Goal: Task Accomplishment & Management: Complete application form

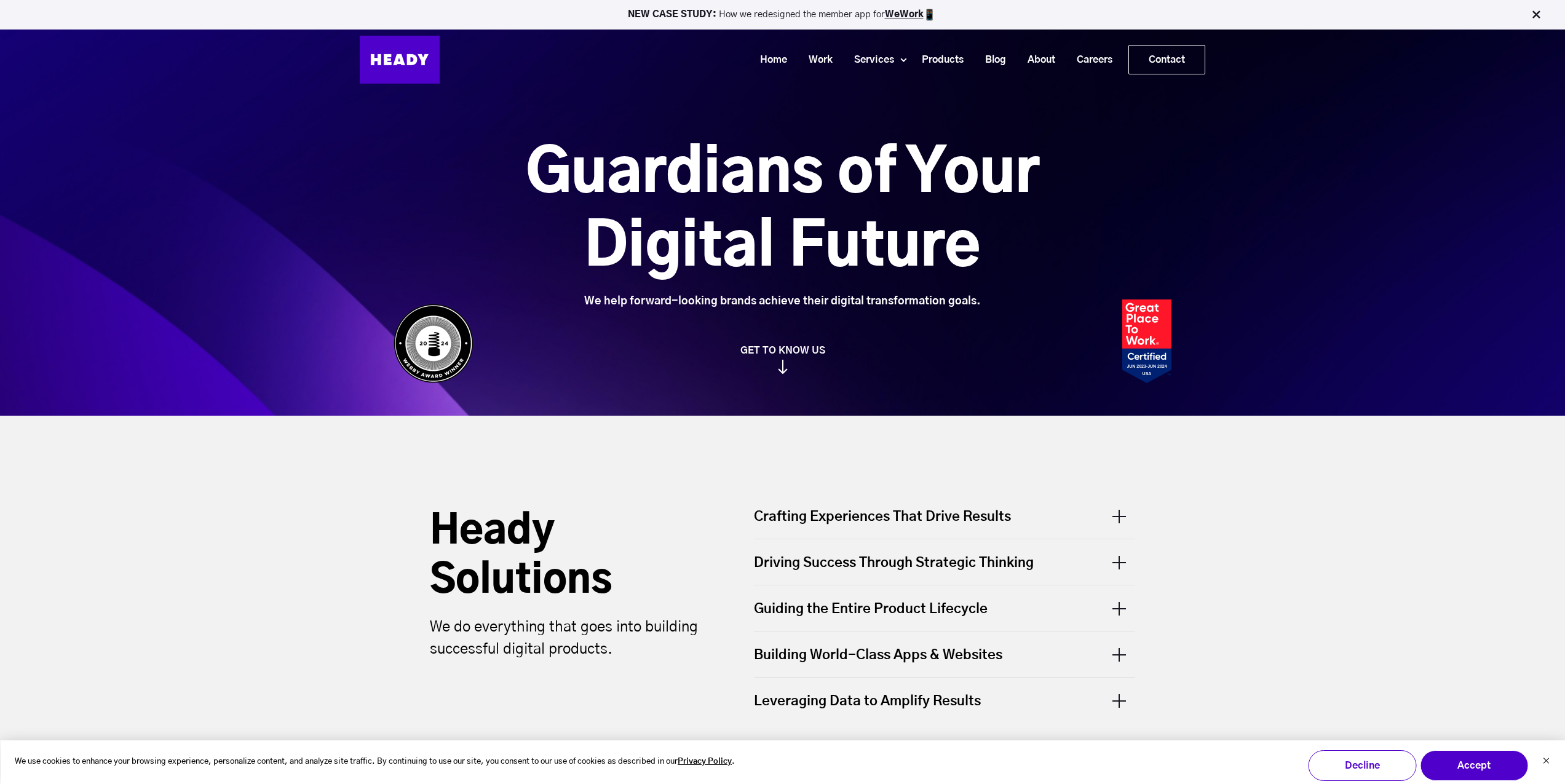
click at [1539, 13] on img at bounding box center [1536, 14] width 12 height 12
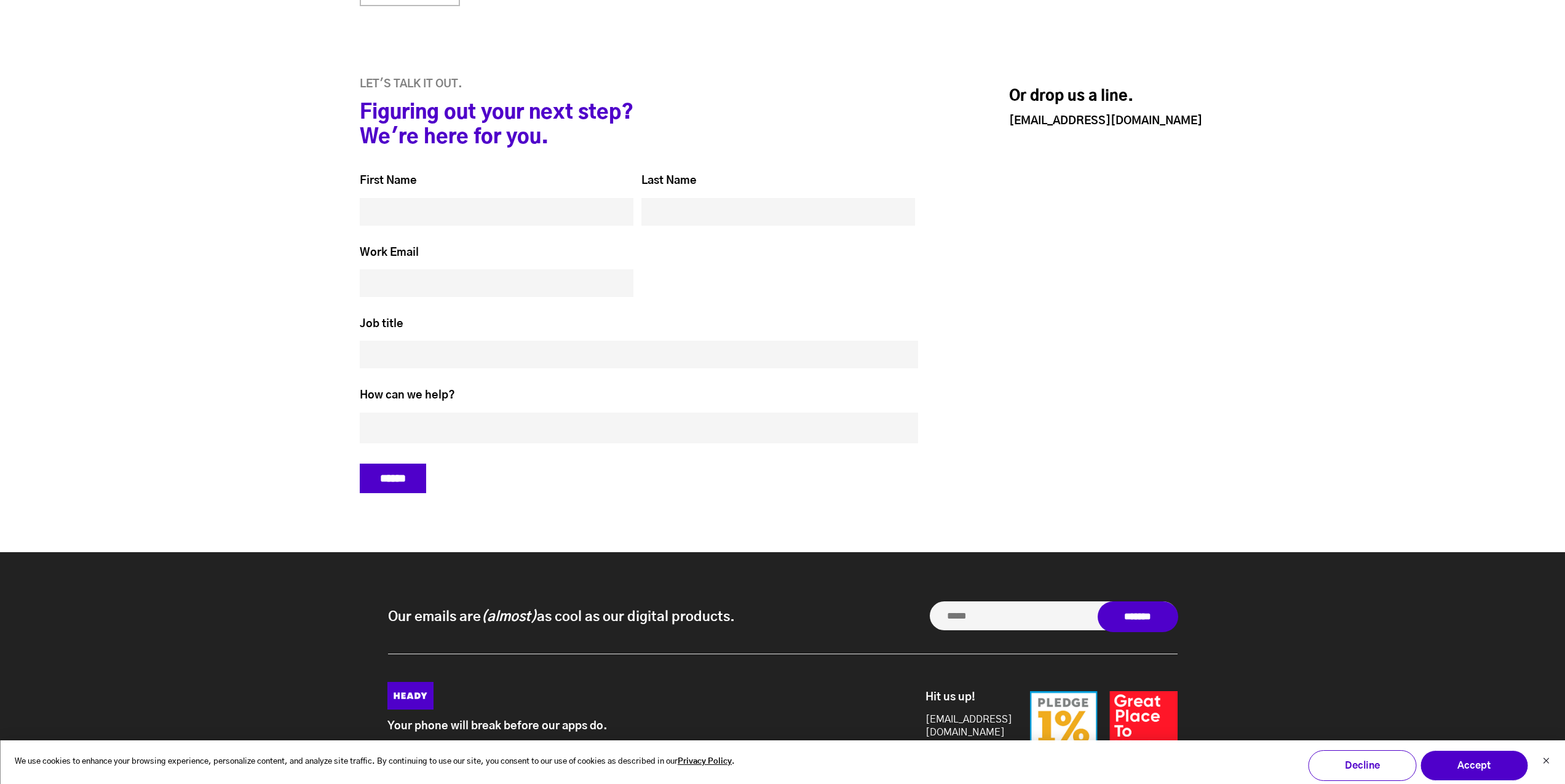
scroll to position [5003, 0]
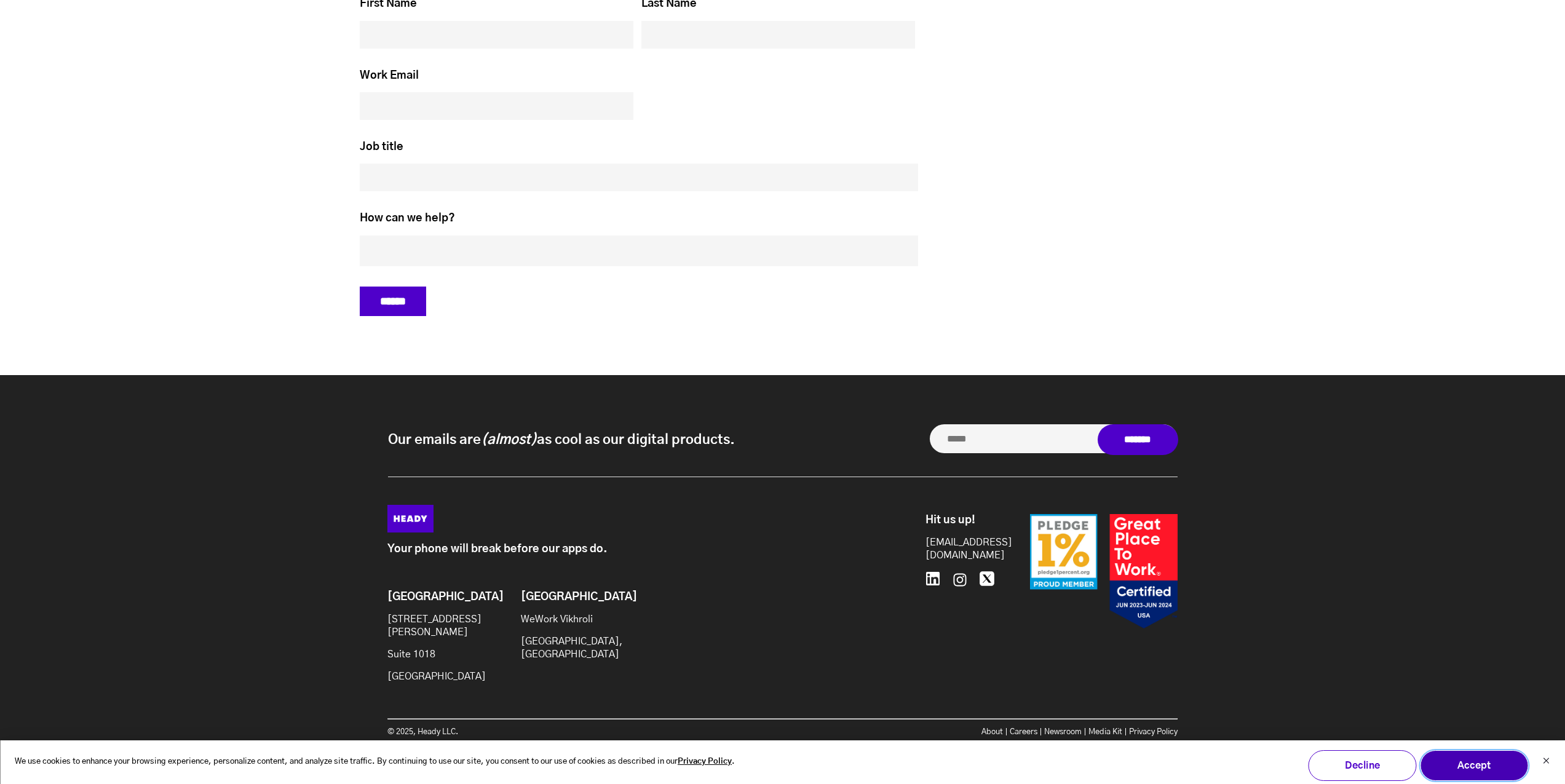
click at [1473, 765] on button "Accept" at bounding box center [1474, 765] width 108 height 31
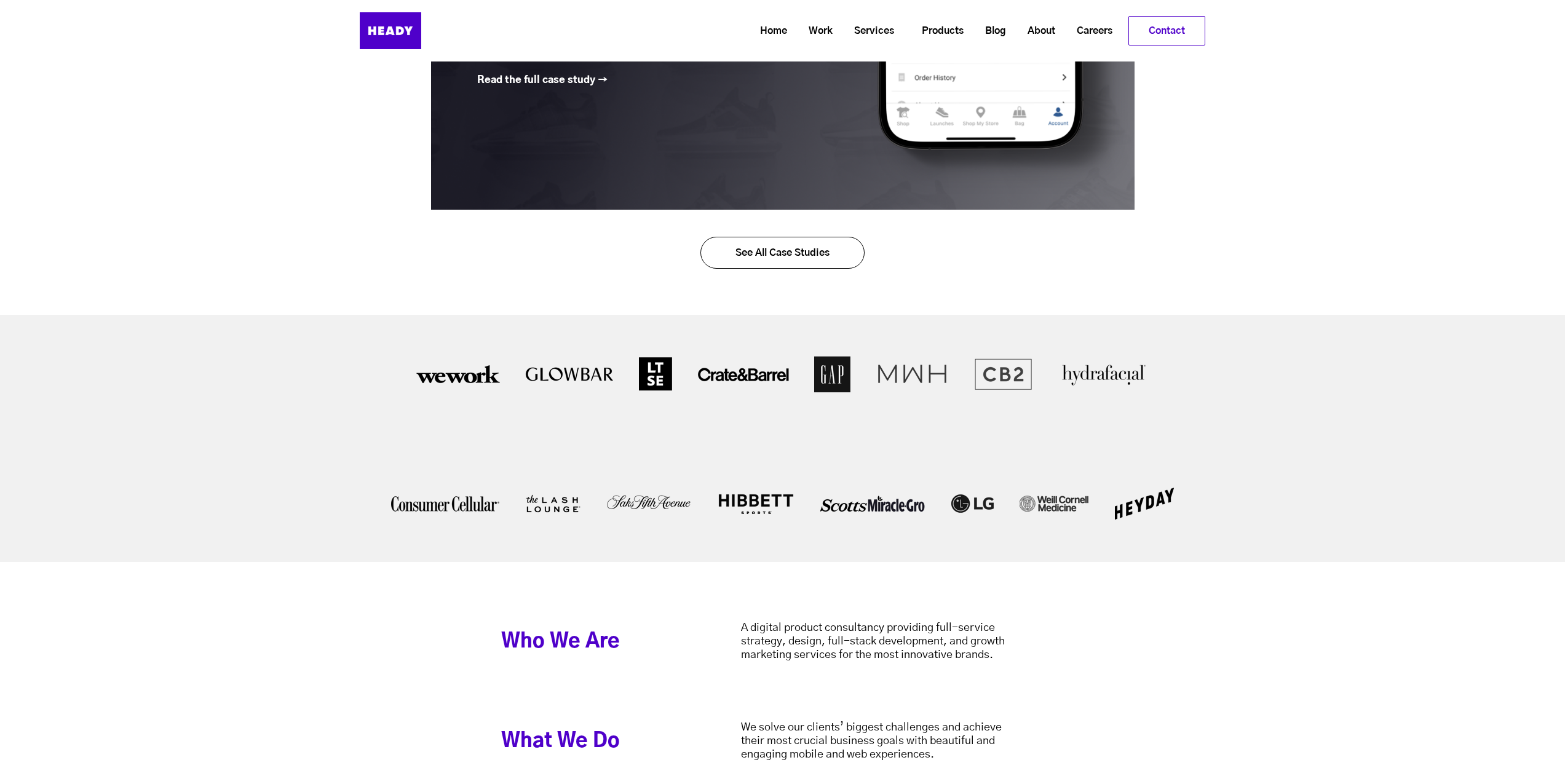
scroll to position [1463, 0]
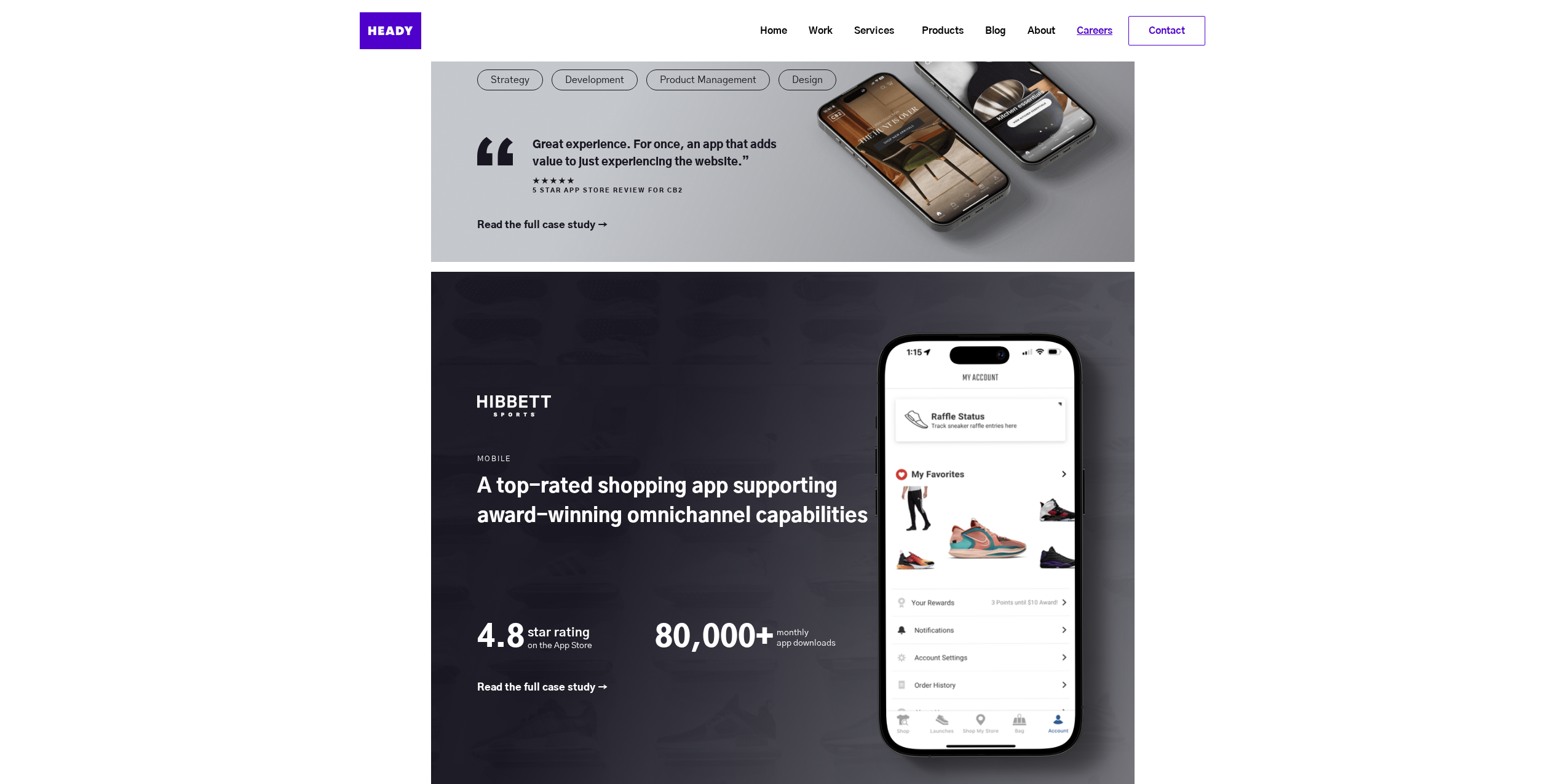
click at [1086, 28] on link "Careers" at bounding box center [1090, 31] width 57 height 22
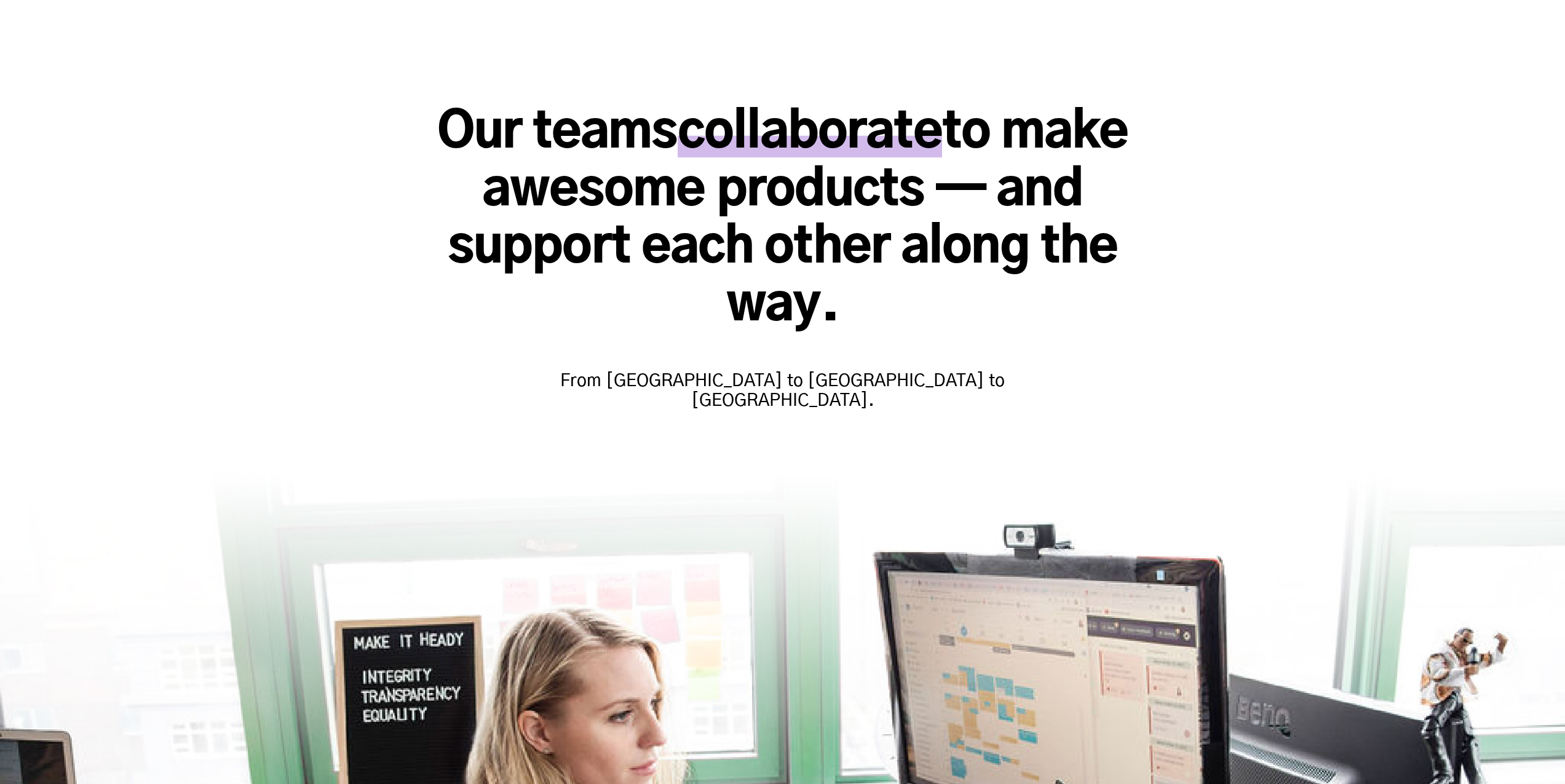
scroll to position [354, 0]
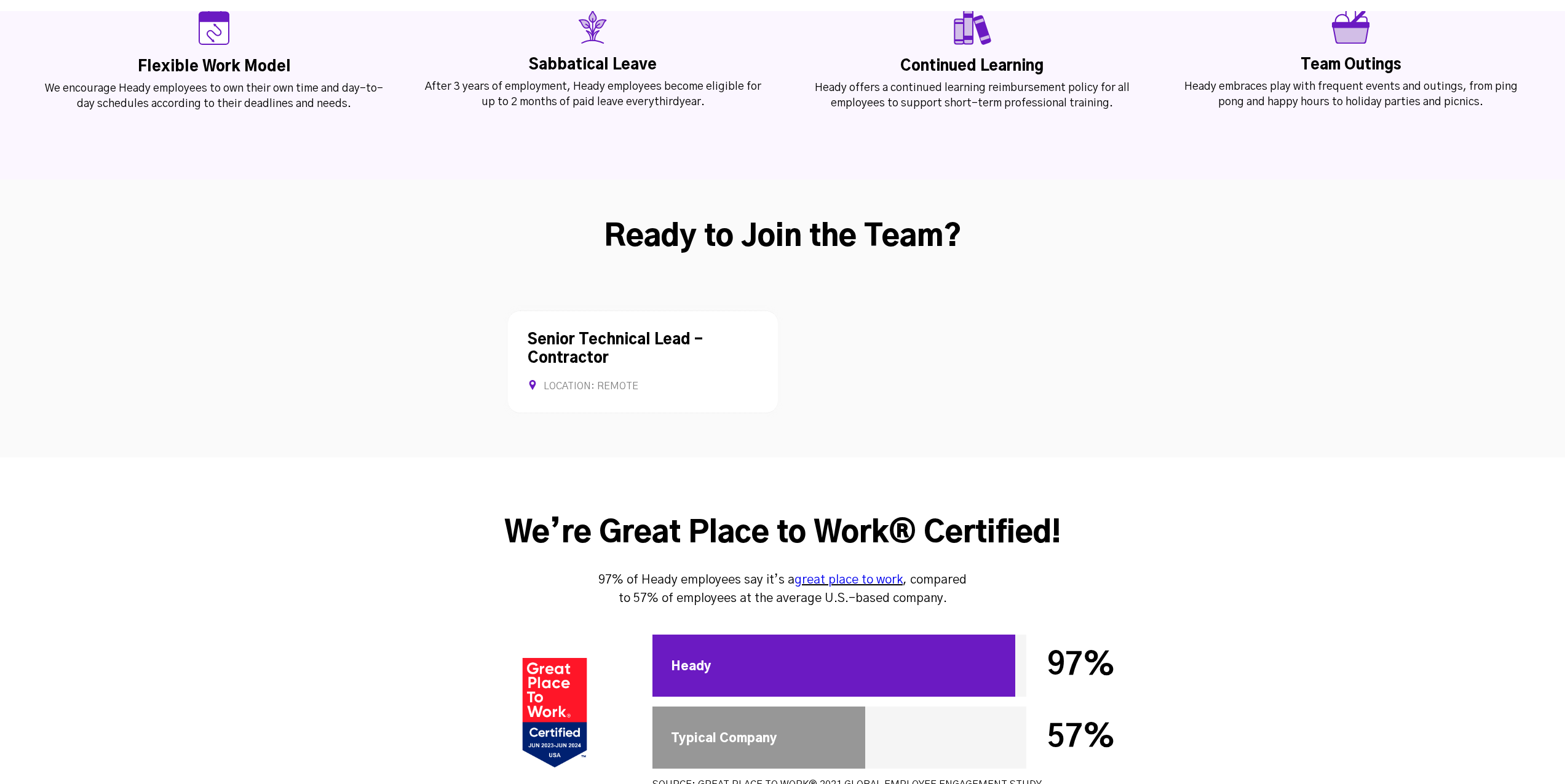
scroll to position [3148, 0]
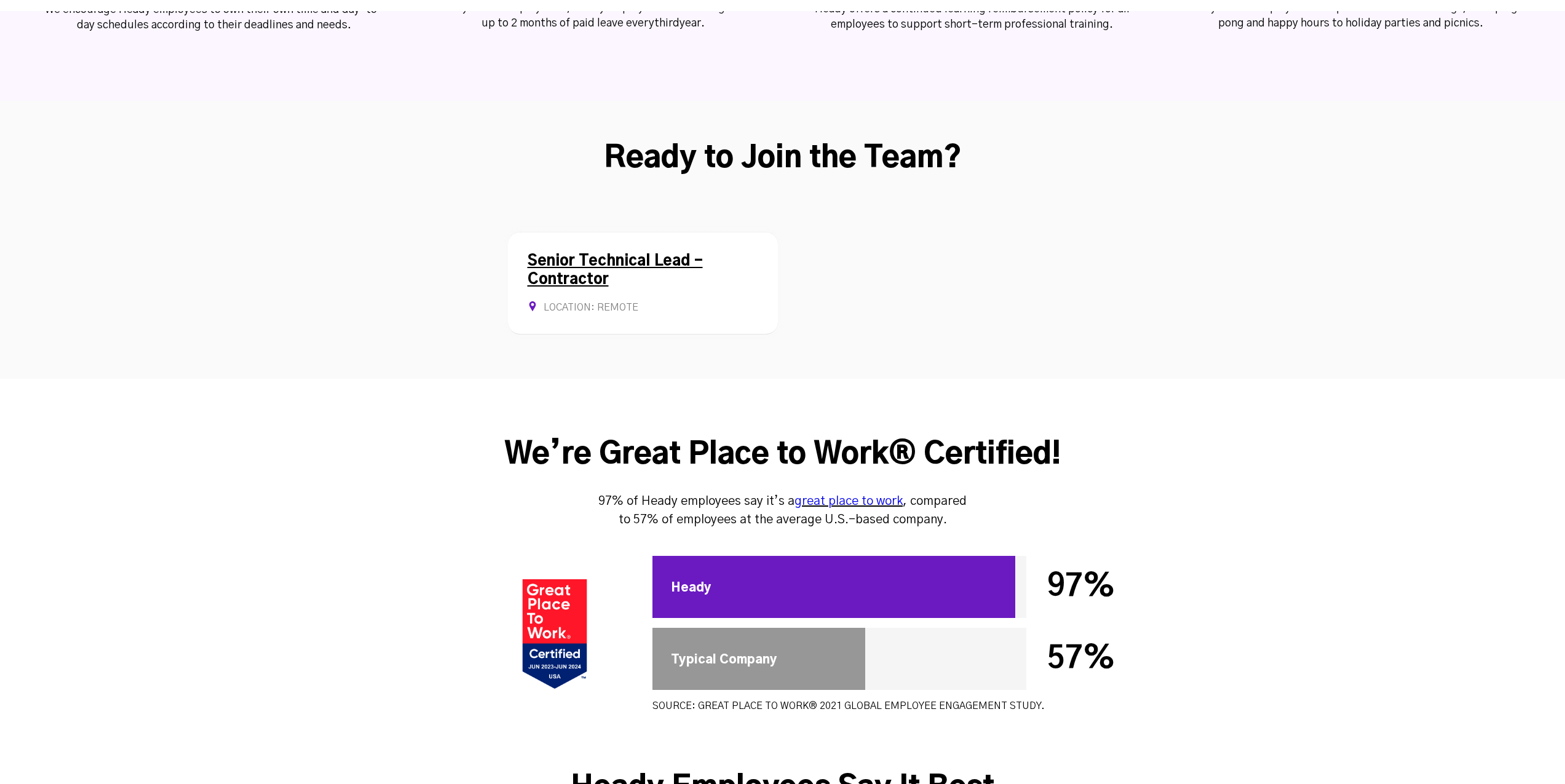
click at [589, 254] on link "Senior Technical Lead - Contractor" at bounding box center [615, 270] width 175 height 33
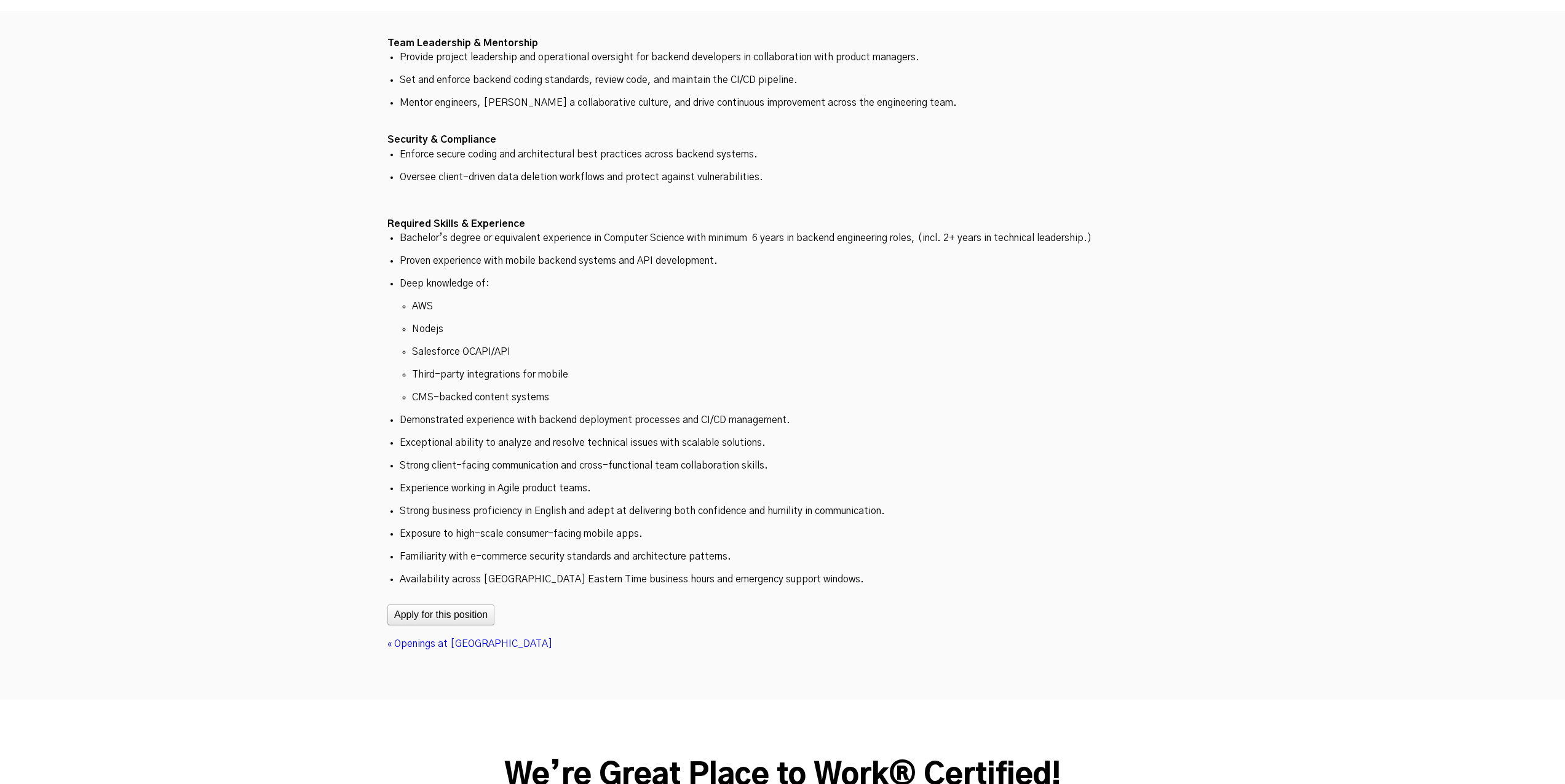
scroll to position [3995, 0]
